Goal: Task Accomplishment & Management: Manage account settings

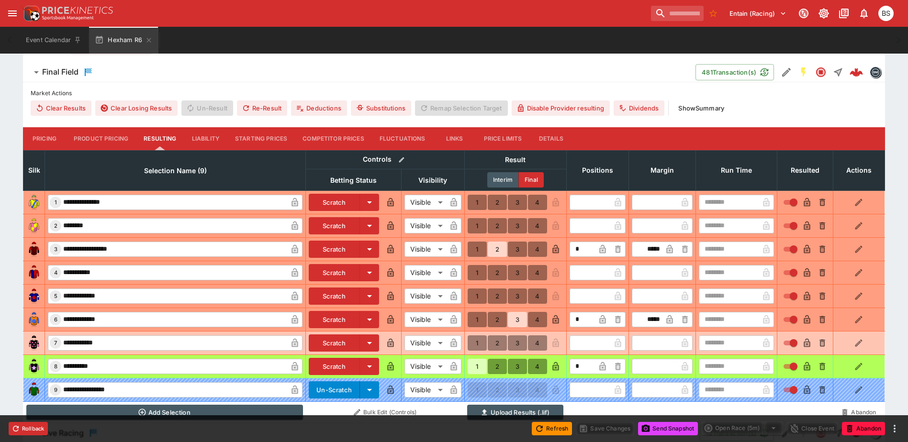
scroll to position [287, 0]
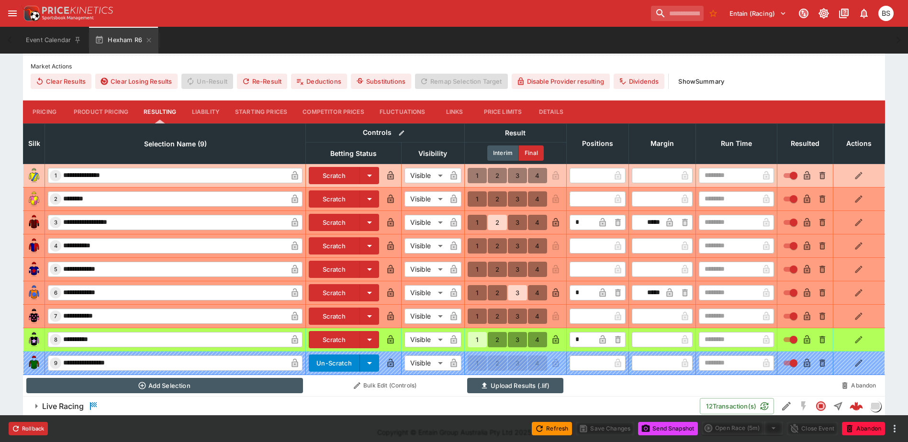
click at [584, 176] on input "text" at bounding box center [589, 175] width 41 height 15
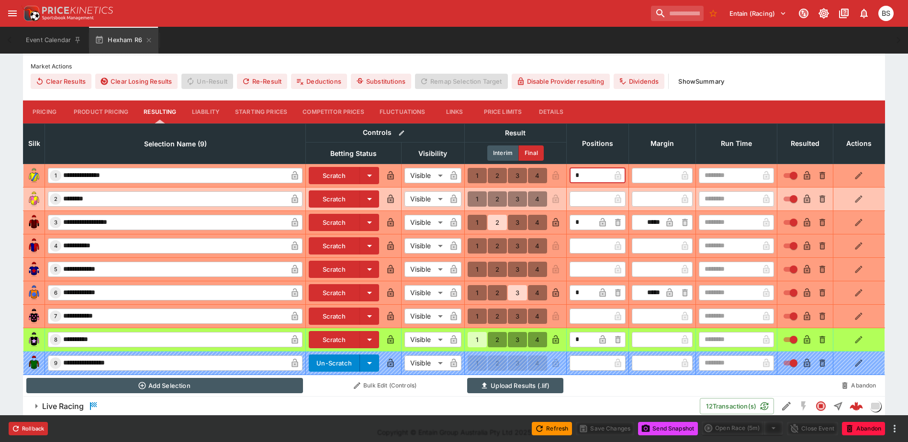
type input "*"
click at [584, 202] on input "text" at bounding box center [589, 198] width 41 height 15
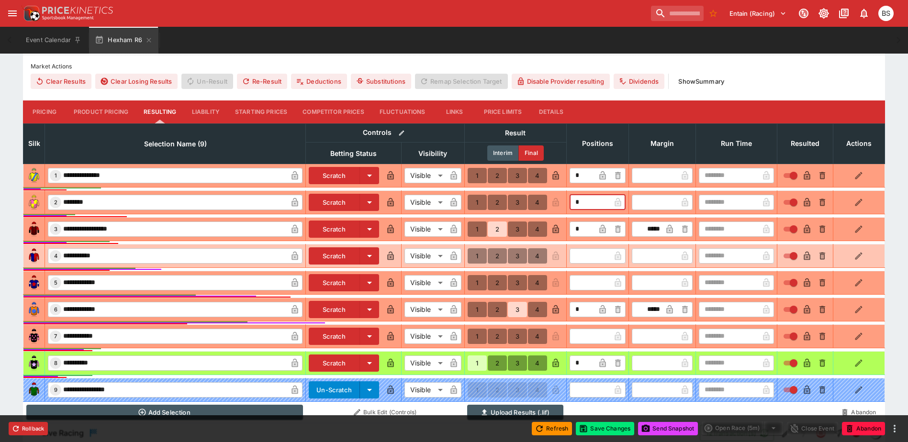
type input "*"
click at [586, 260] on input "text" at bounding box center [589, 255] width 41 height 15
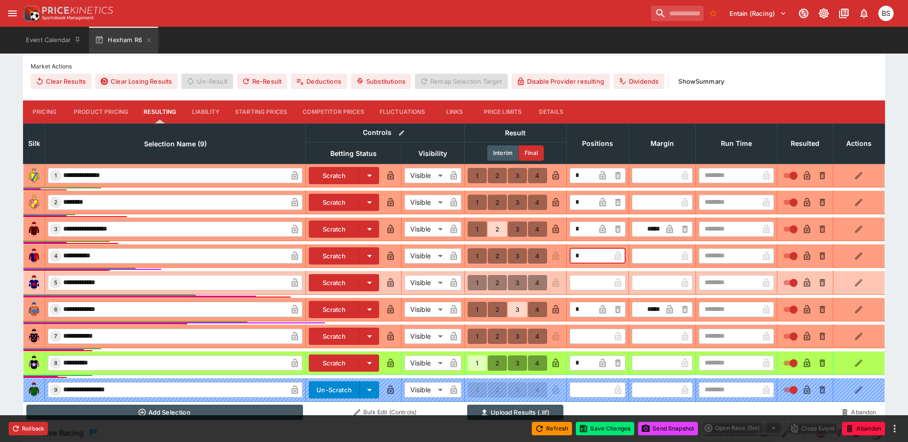
type input "*"
click at [581, 290] on input "text" at bounding box center [589, 282] width 41 height 15
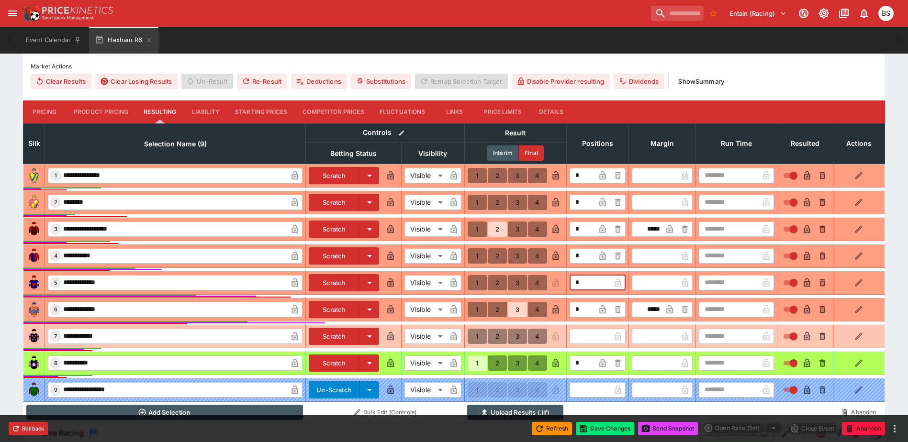
type input "*"
click at [584, 340] on input "text" at bounding box center [589, 336] width 41 height 15
type input "*"
click at [601, 338] on icon "button" at bounding box center [602, 337] width 5 height 4
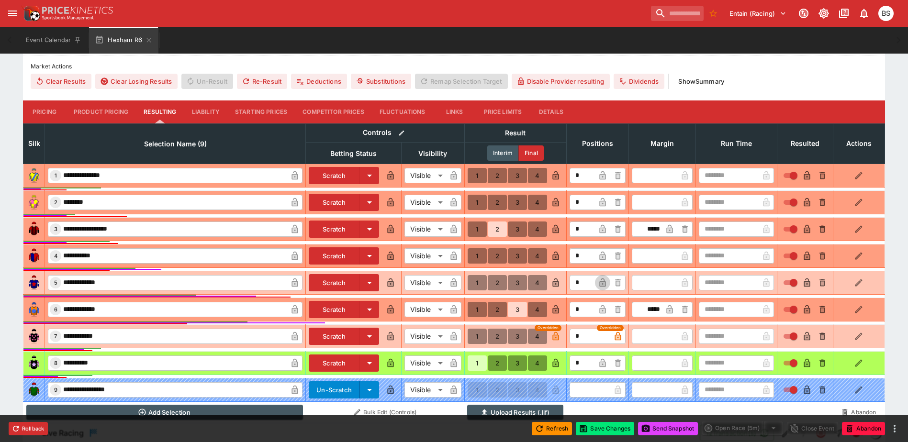
click at [601, 284] on icon "button" at bounding box center [602, 284] width 5 height 4
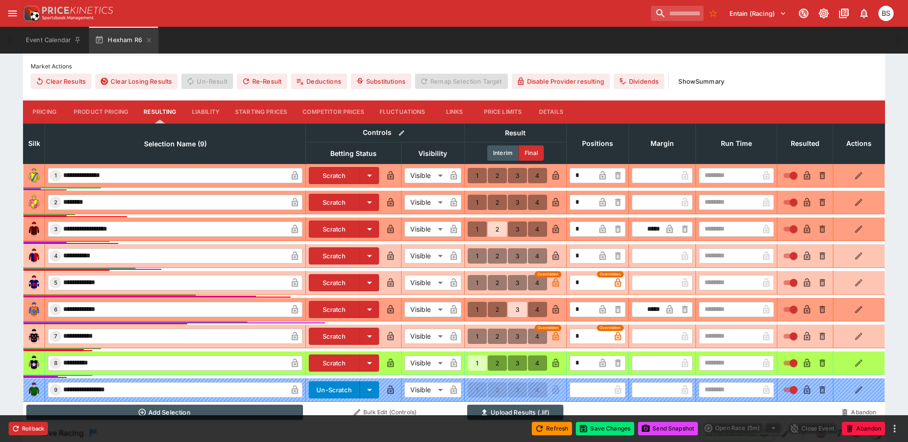
click at [601, 255] on icon "button" at bounding box center [602, 256] width 6 height 9
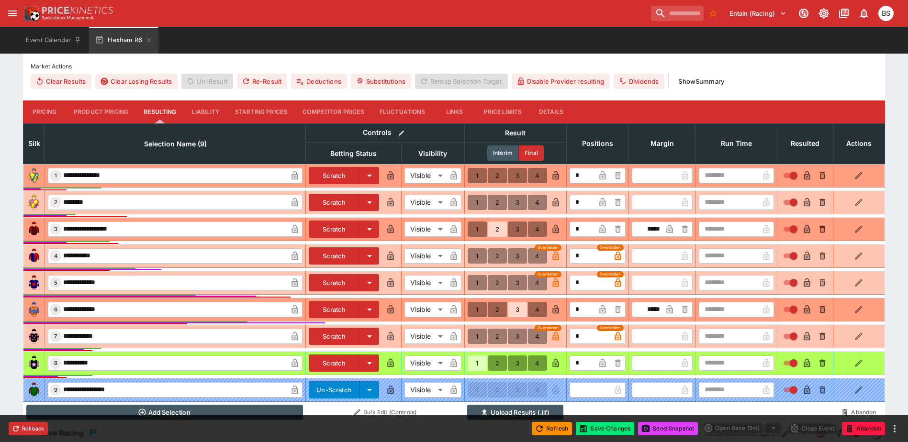
click at [602, 205] on icon "button" at bounding box center [602, 203] width 5 height 4
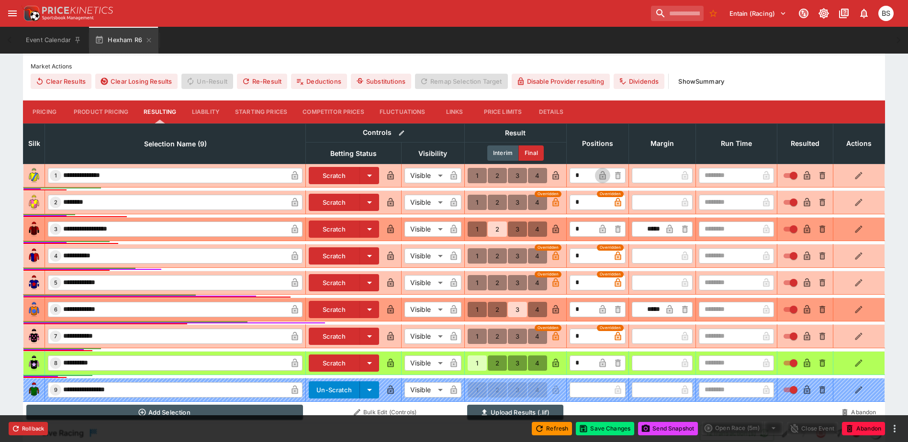
click at [602, 175] on icon "button" at bounding box center [602, 175] width 6 height 9
click at [596, 431] on button "Save Changes" at bounding box center [605, 428] width 58 height 13
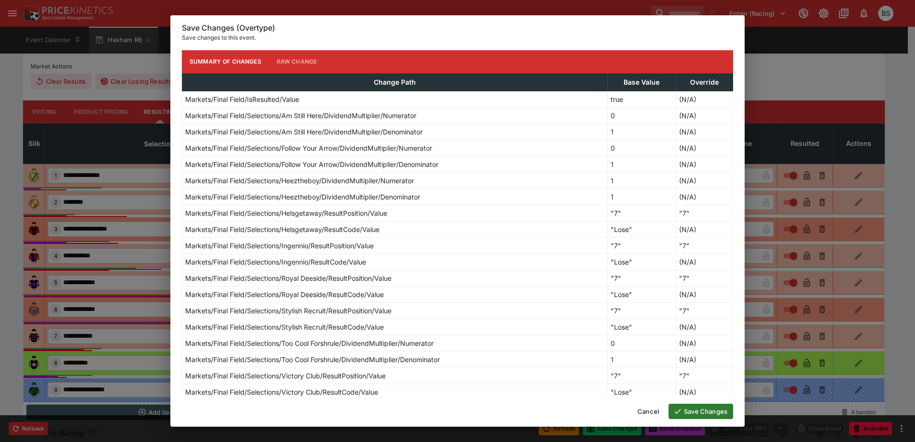
click at [698, 413] on button "Save Changes" at bounding box center [700, 411] width 65 height 15
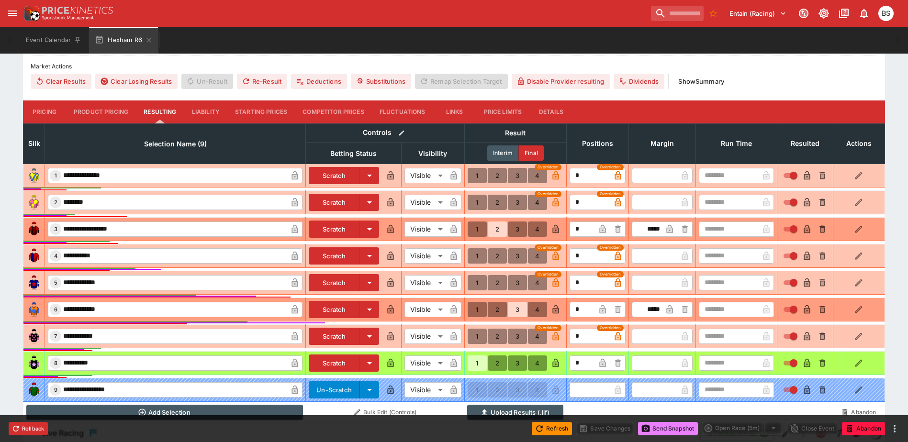
click at [675, 425] on button "Send Snapshot" at bounding box center [668, 428] width 60 height 13
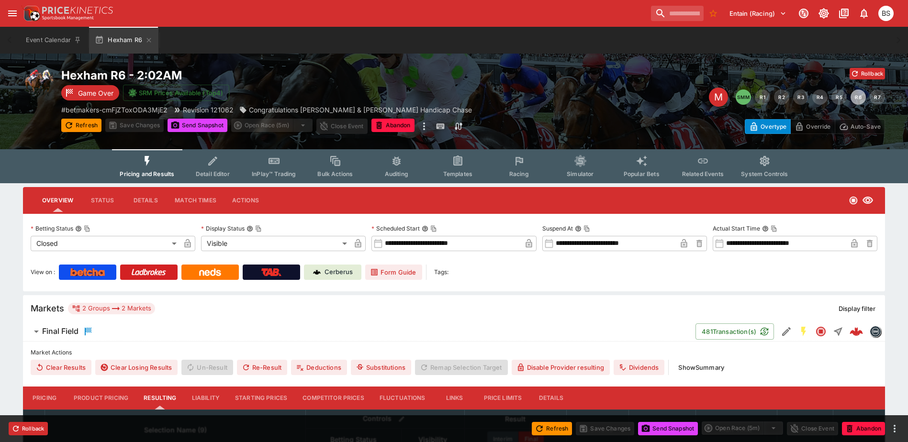
scroll to position [0, 0]
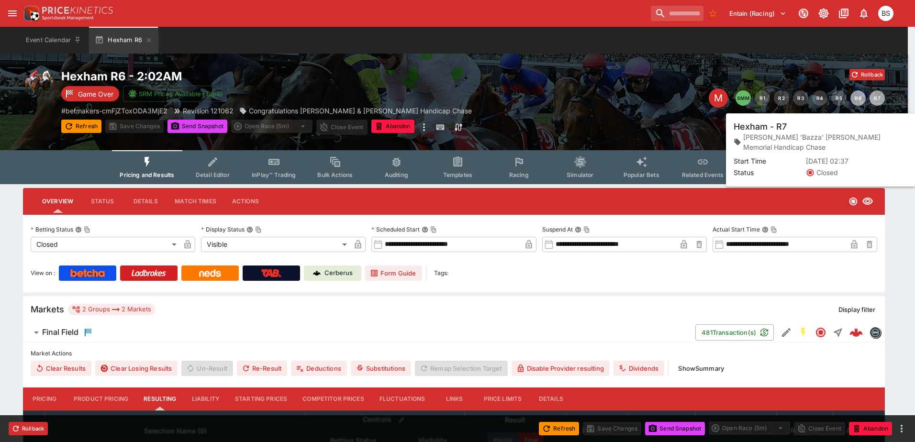
click at [875, 100] on button "R7" at bounding box center [876, 97] width 15 height 15
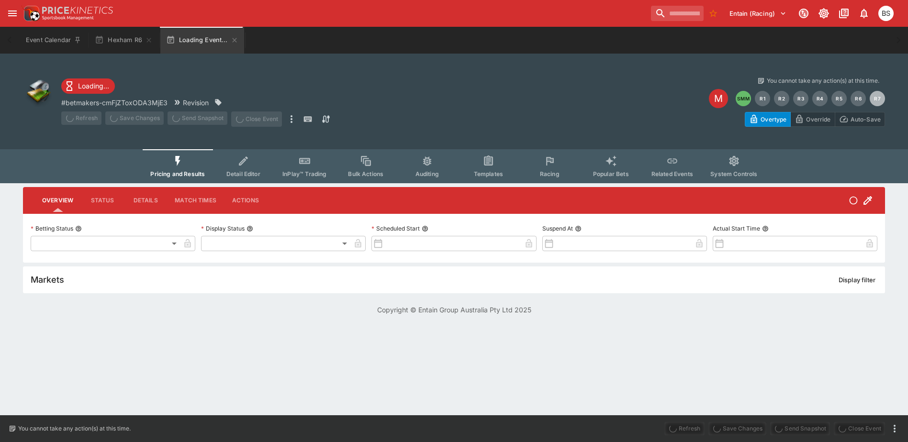
type input "**********"
type input "*******"
type input "**********"
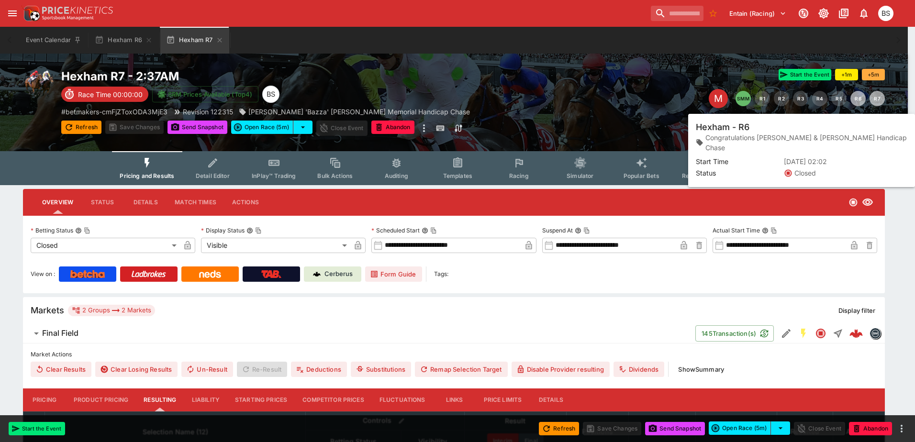
click at [854, 101] on button "R6" at bounding box center [857, 98] width 15 height 15
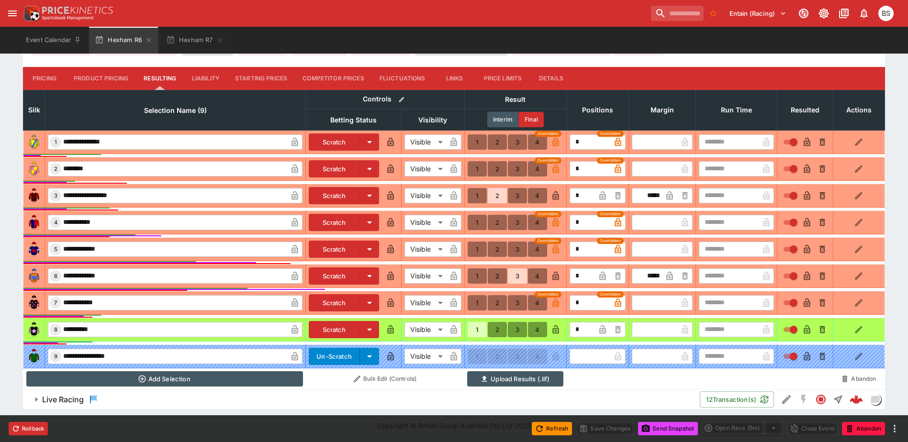
scroll to position [321, 0]
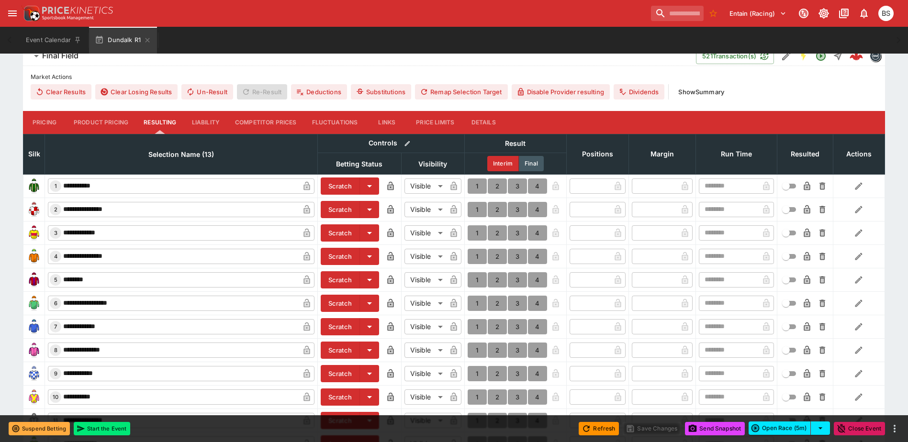
scroll to position [287, 0]
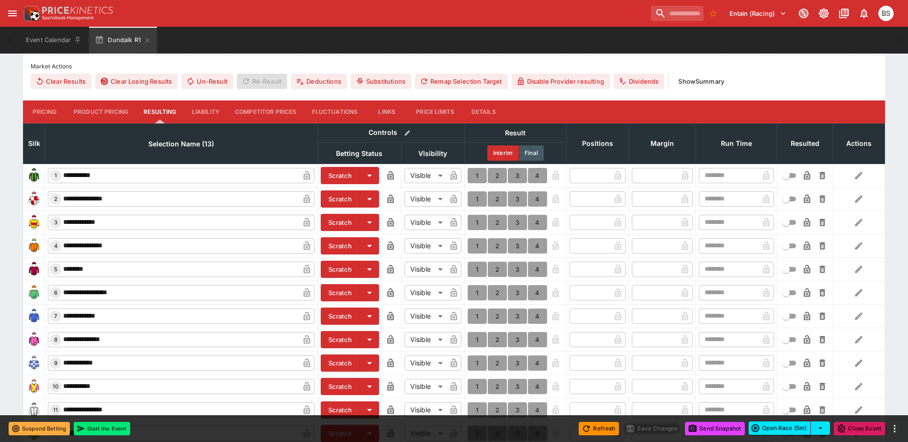
type input "**********"
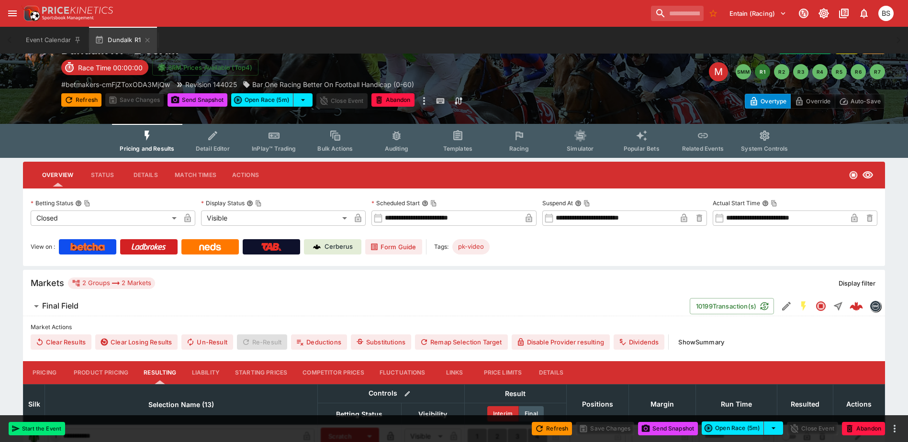
scroll to position [0, 0]
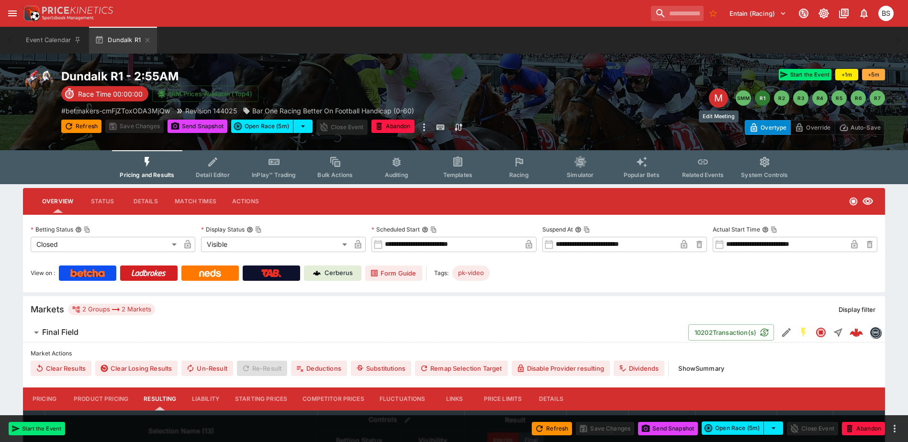
click at [716, 96] on div "M" at bounding box center [718, 98] width 19 height 19
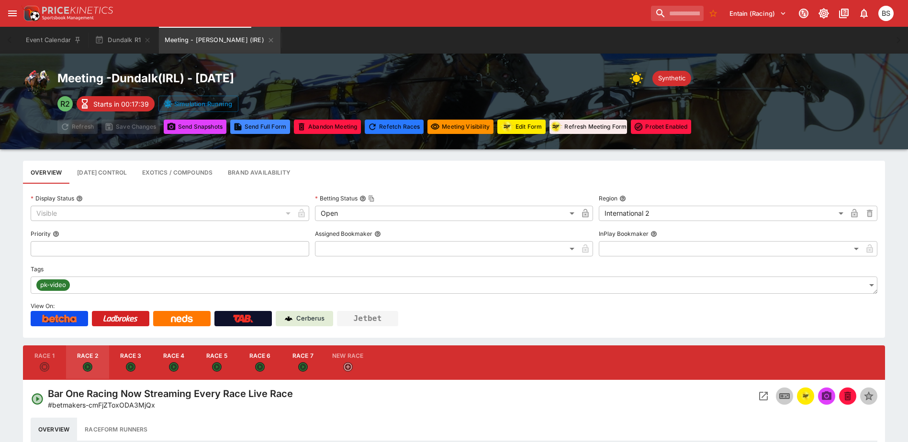
type input "****"
type input "*****"
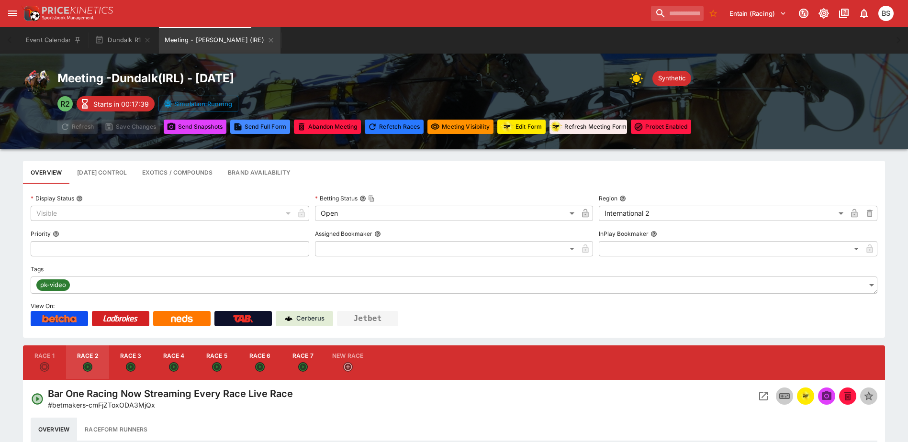
type input "*****"
type input "****"
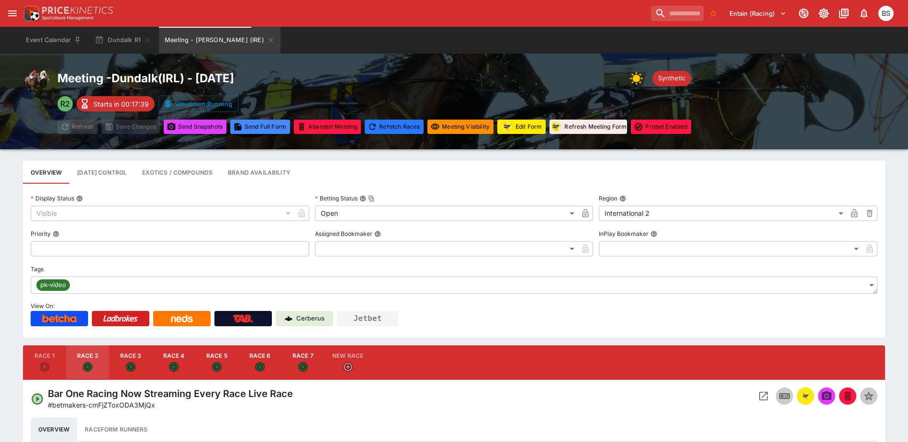
type input "****"
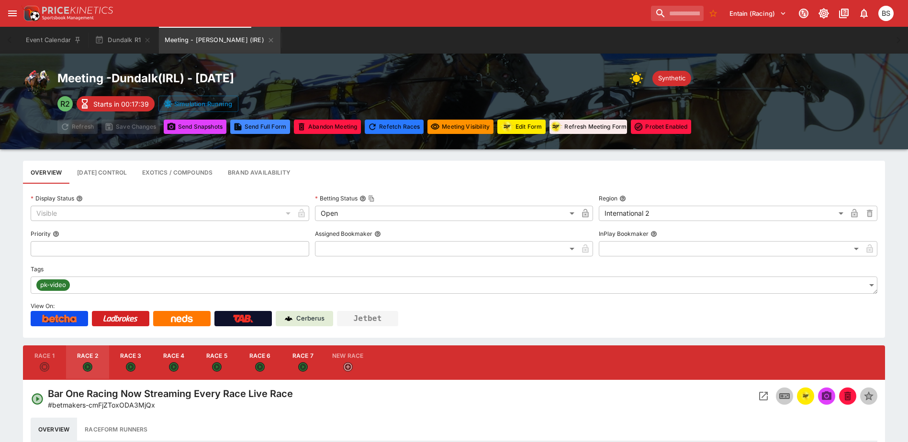
type input "****"
click at [328, 124] on button "Abandon Meeting" at bounding box center [327, 127] width 67 height 14
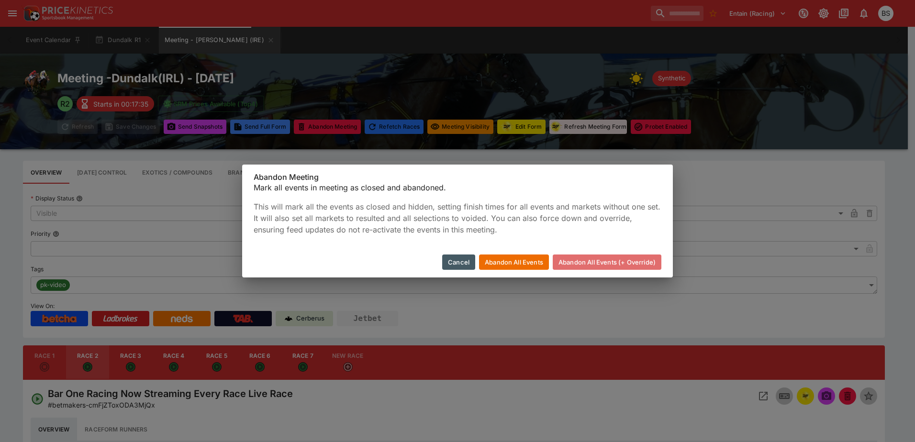
click at [586, 264] on button "Abandon All Events (+ Override)" at bounding box center [607, 262] width 109 height 15
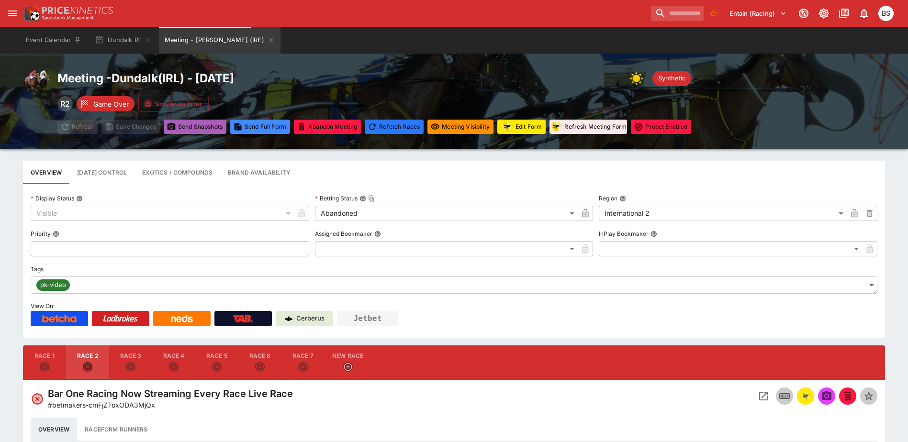
click at [201, 128] on button "Send Snapshot s" at bounding box center [195, 127] width 63 height 14
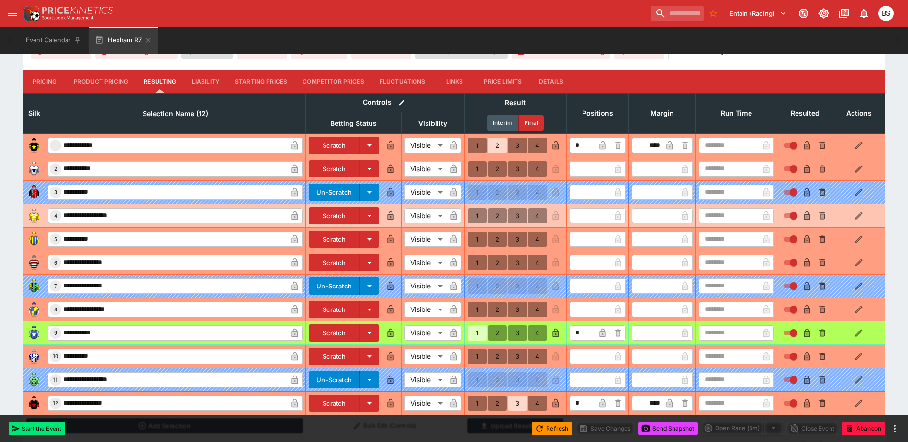
scroll to position [335, 0]
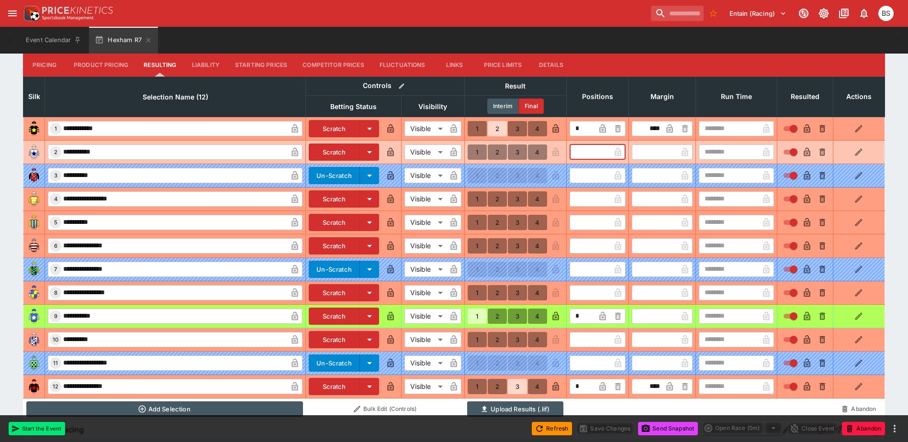
click at [597, 153] on input "text" at bounding box center [589, 151] width 41 height 15
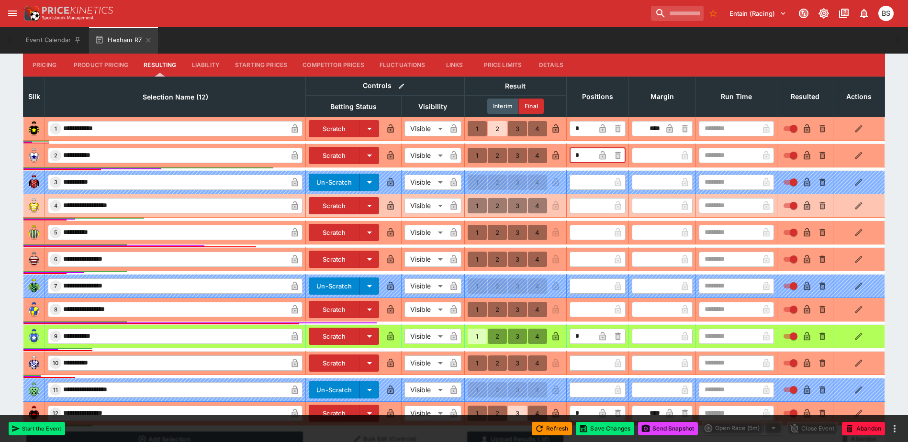
type input "*"
click at [582, 206] on input "text" at bounding box center [589, 205] width 41 height 15
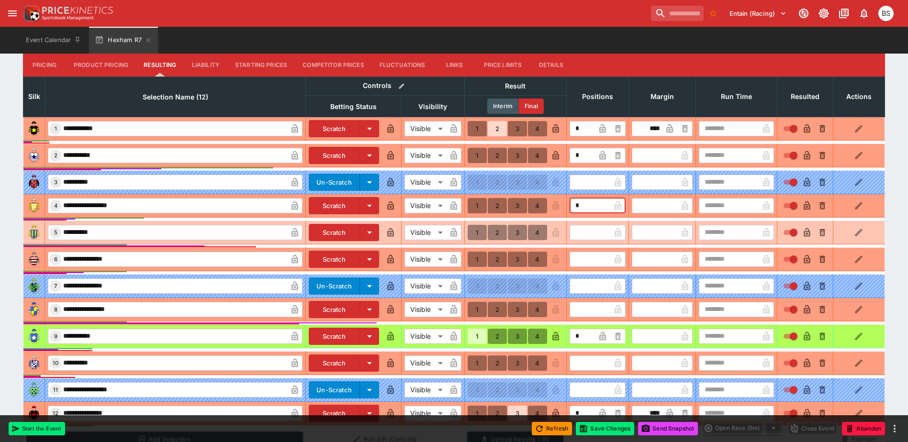
type input "*"
click at [584, 233] on input "text" at bounding box center [589, 232] width 41 height 15
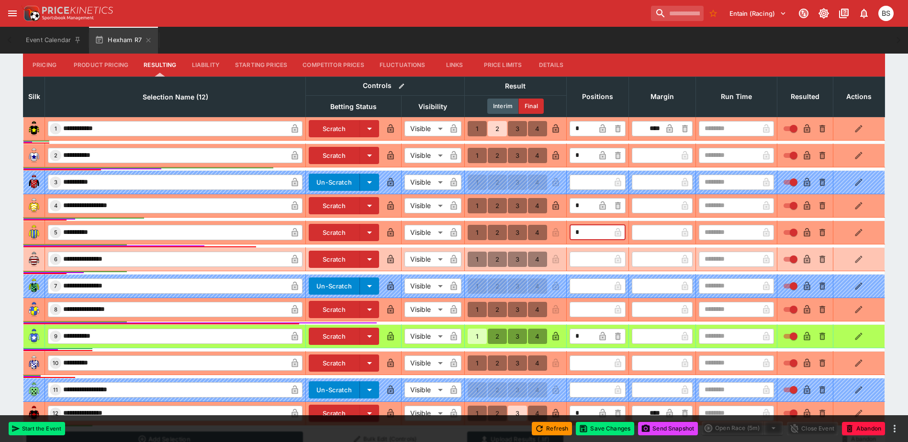
type input "*"
click at [583, 258] on input "text" at bounding box center [589, 259] width 41 height 15
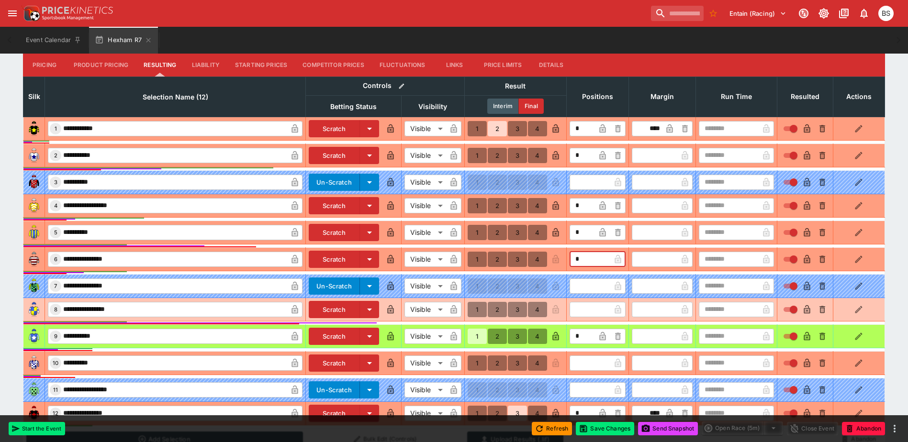
type input "*"
click at [585, 309] on input "text" at bounding box center [589, 309] width 41 height 15
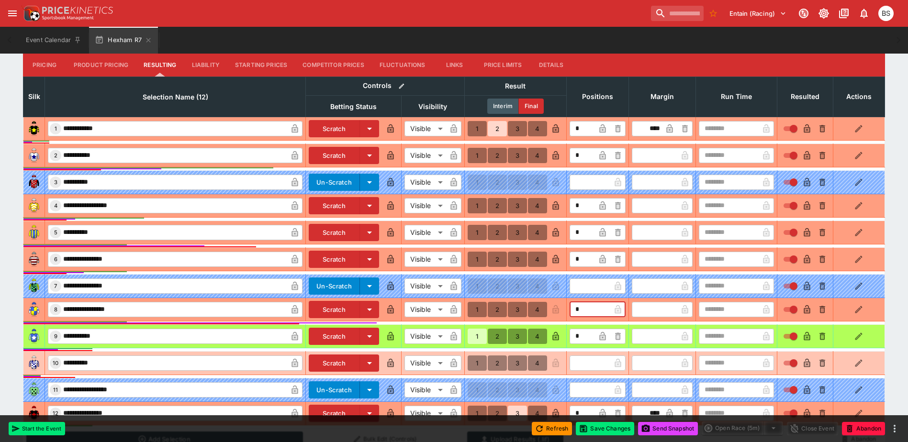
type input "*"
click at [580, 363] on input "text" at bounding box center [589, 362] width 41 height 15
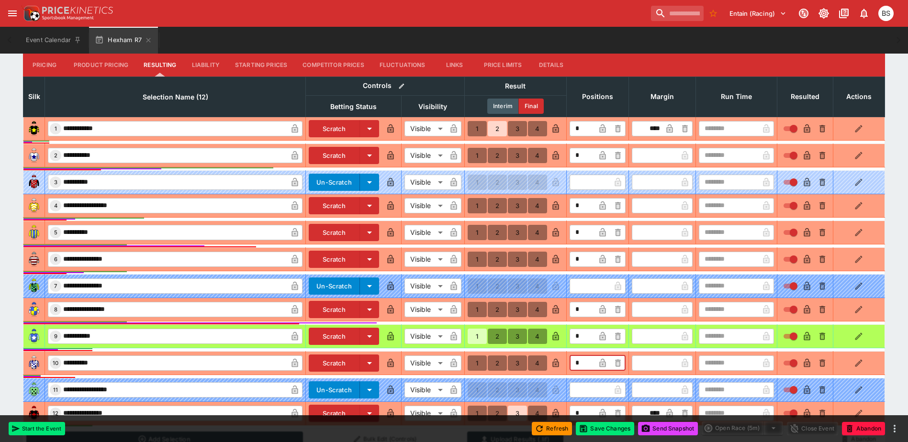
type input "*"
click at [601, 155] on icon "button" at bounding box center [602, 157] width 5 height 4
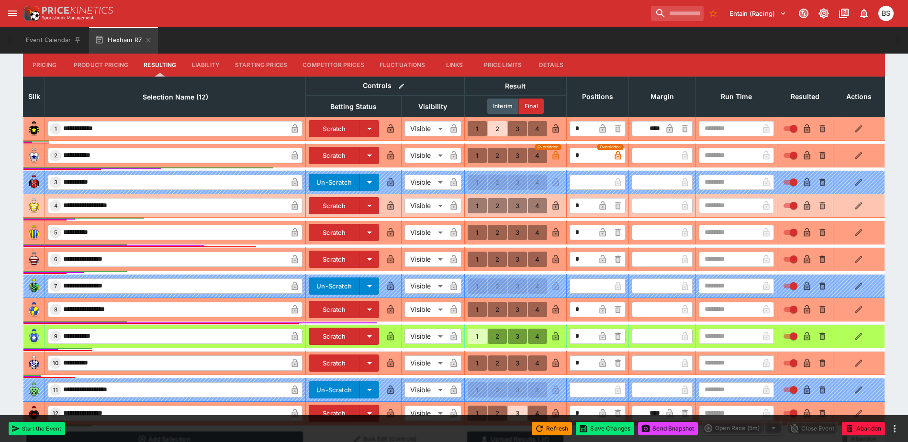
click at [600, 205] on icon "button" at bounding box center [602, 207] width 5 height 4
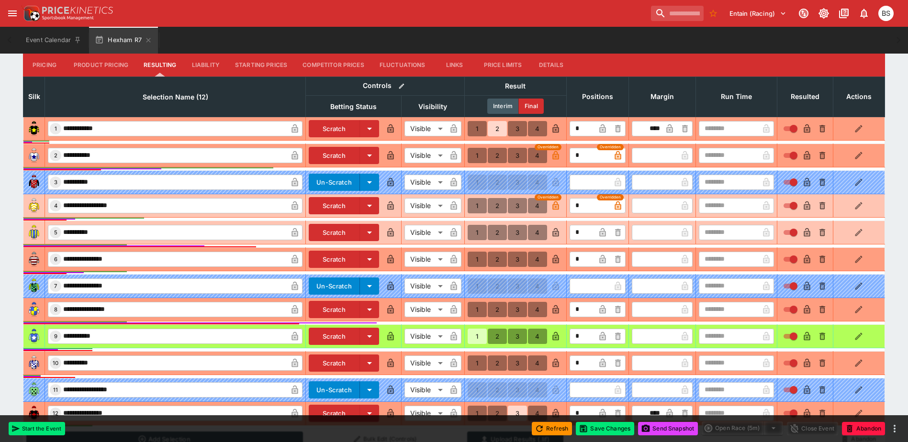
click at [600, 233] on icon "button" at bounding box center [602, 234] width 5 height 4
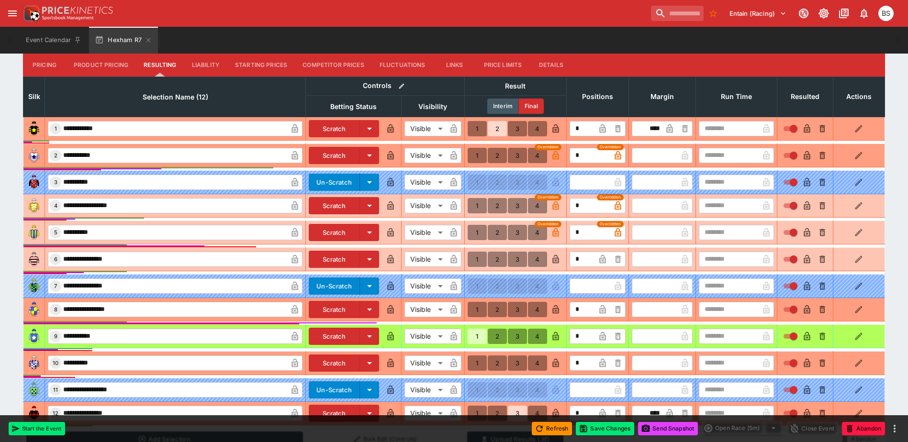
click at [600, 259] on icon "button" at bounding box center [602, 260] width 5 height 4
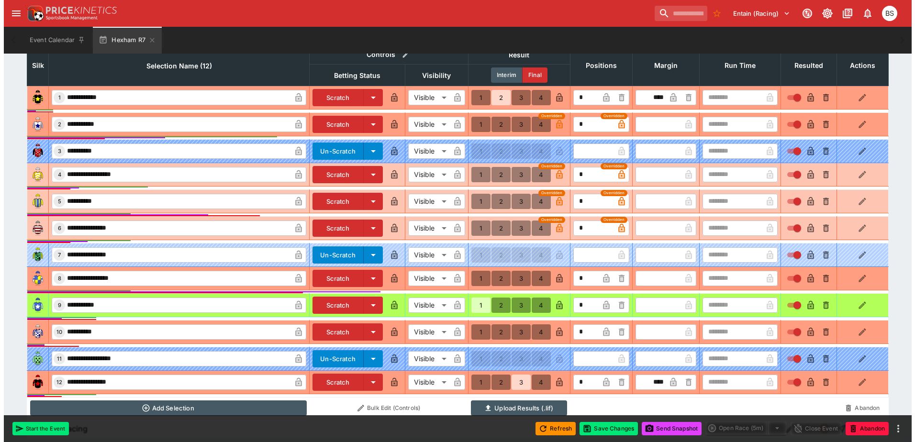
scroll to position [395, 0]
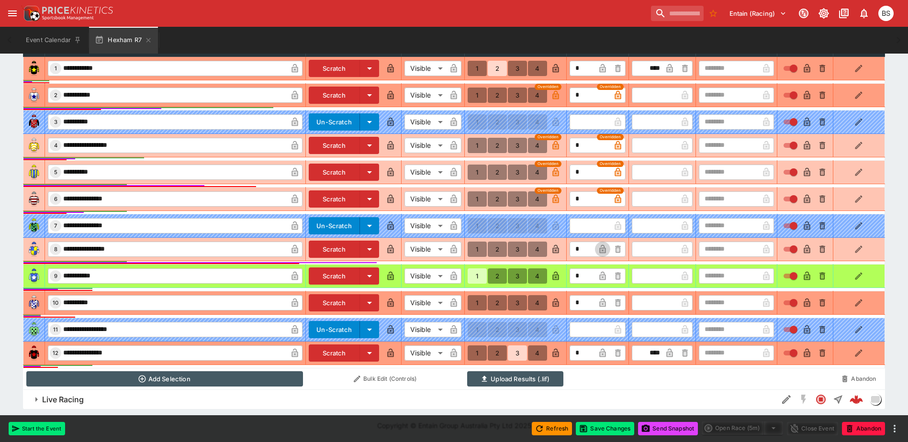
click at [600, 245] on icon "button" at bounding box center [603, 249] width 10 height 10
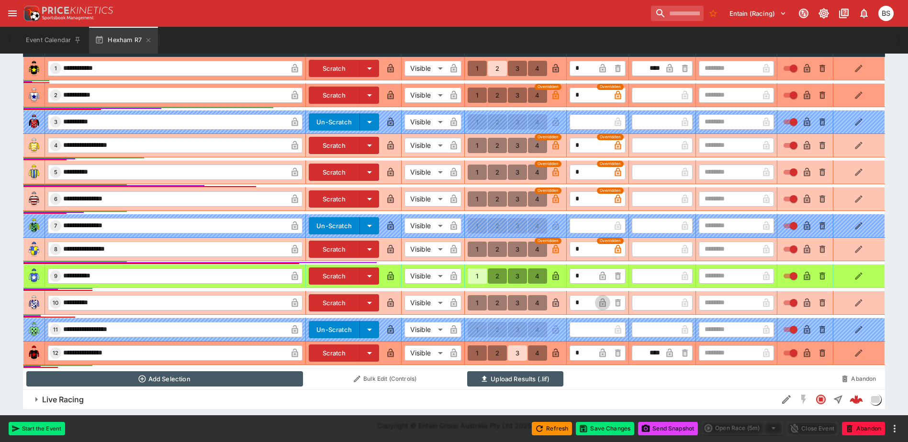
drag, startPoint x: 604, startPoint y: 302, endPoint x: 601, endPoint y: 307, distance: 6.0
click at [604, 302] on icon "button" at bounding box center [603, 303] width 10 height 10
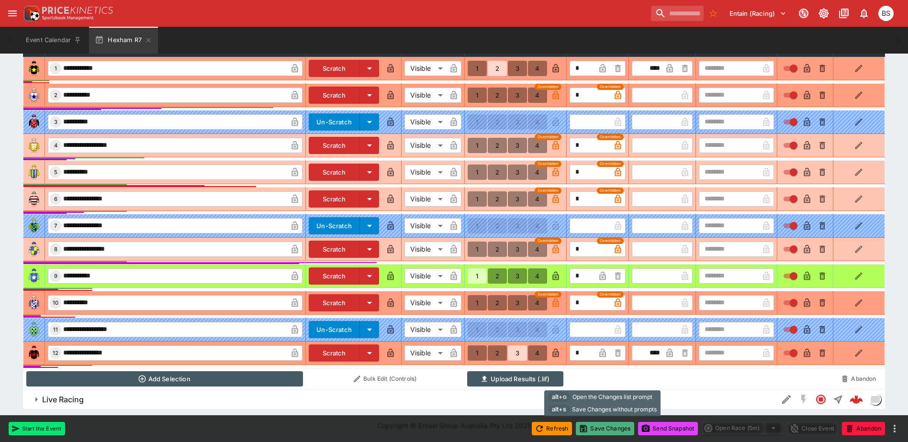
click at [606, 430] on button "Save Changes" at bounding box center [605, 428] width 58 height 13
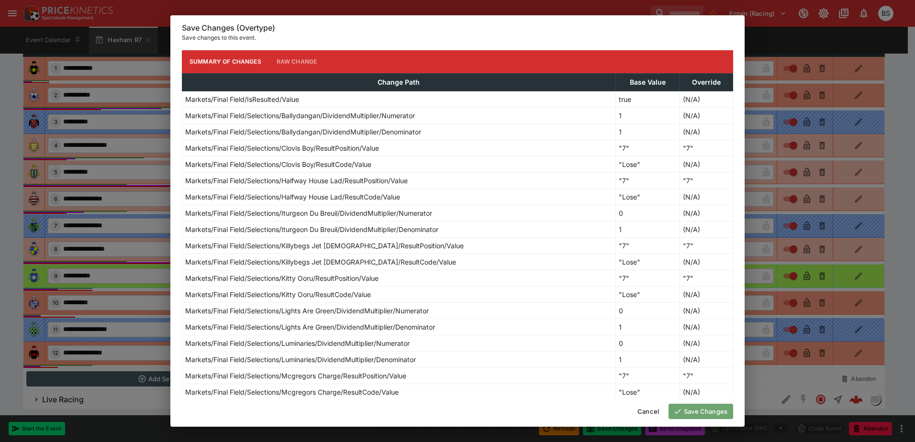
click at [699, 410] on button "Save Changes" at bounding box center [700, 411] width 65 height 15
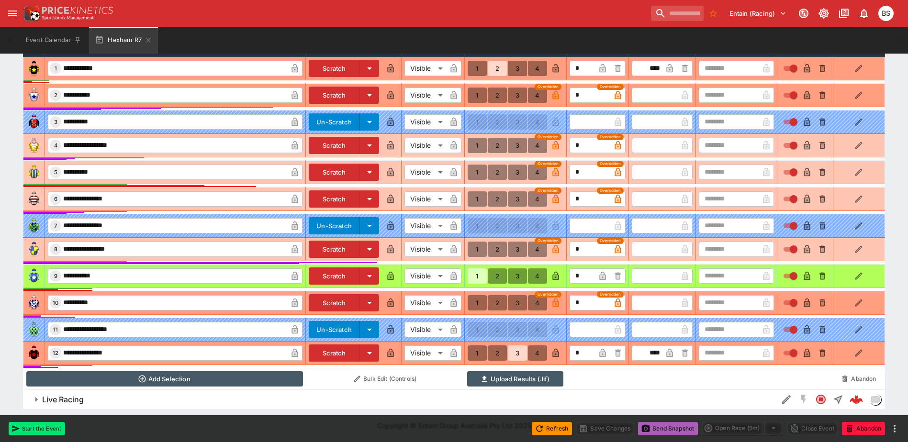
click at [656, 427] on button "Send Snapshot" at bounding box center [668, 428] width 60 height 13
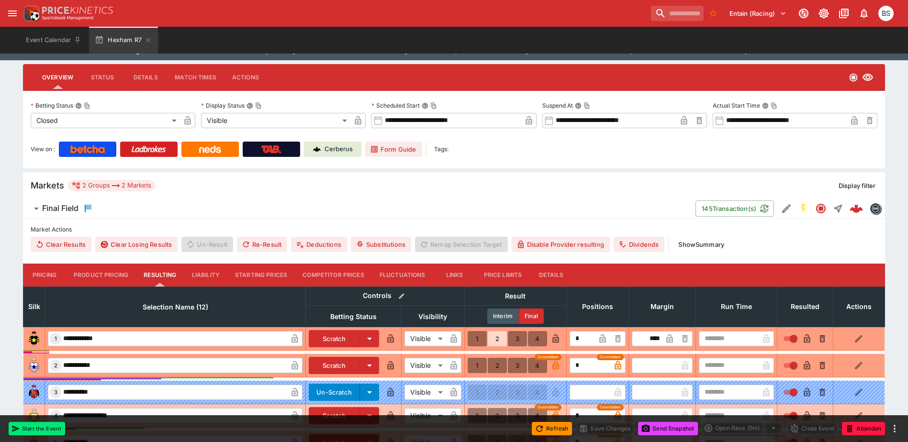
scroll to position [108, 0]
